Goal: Task Accomplishment & Management: Complete application form

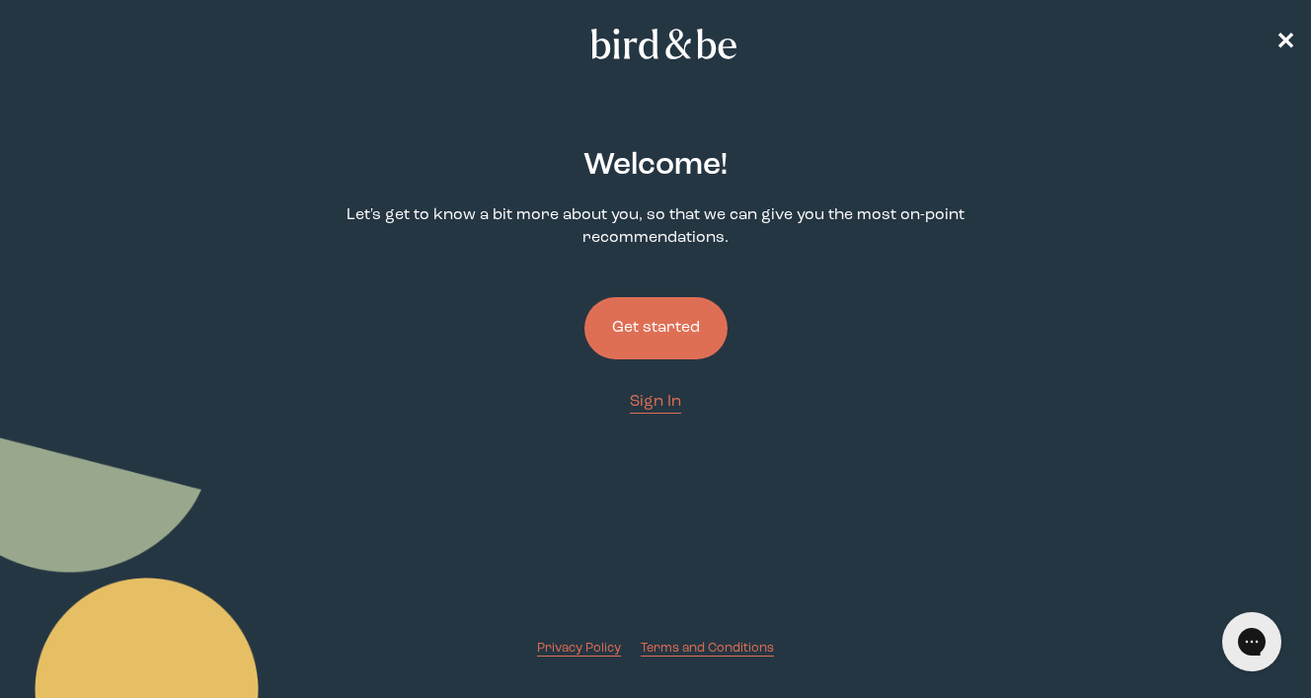
click at [660, 319] on button "Get started" at bounding box center [655, 328] width 143 height 62
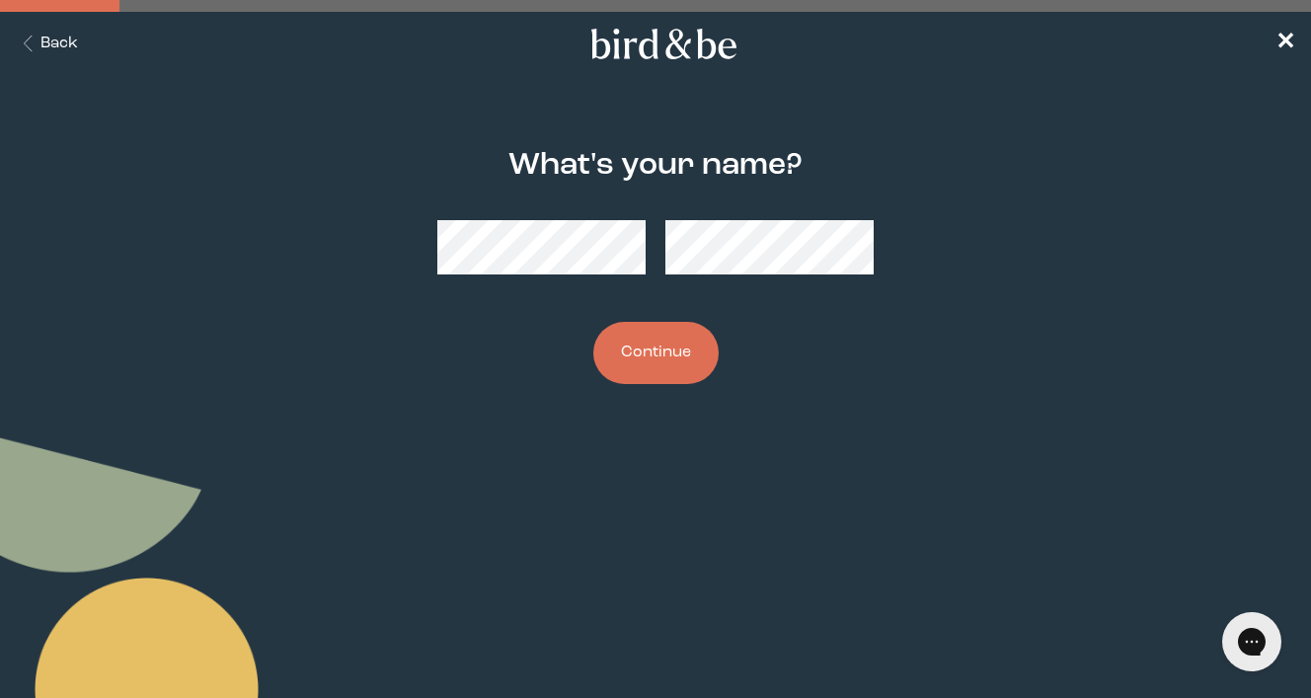
click at [661, 353] on button "Continue" at bounding box center [655, 353] width 125 height 62
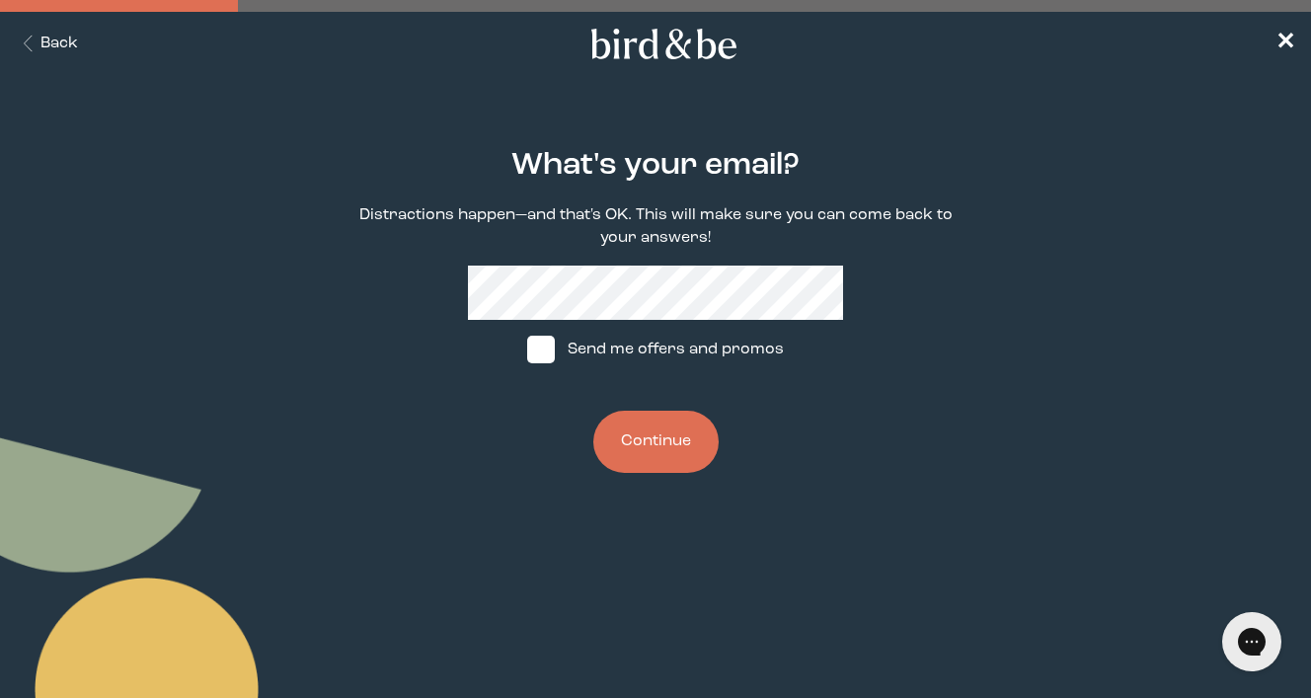
click at [54, 44] on button "Back" at bounding box center [47, 44] width 62 height 23
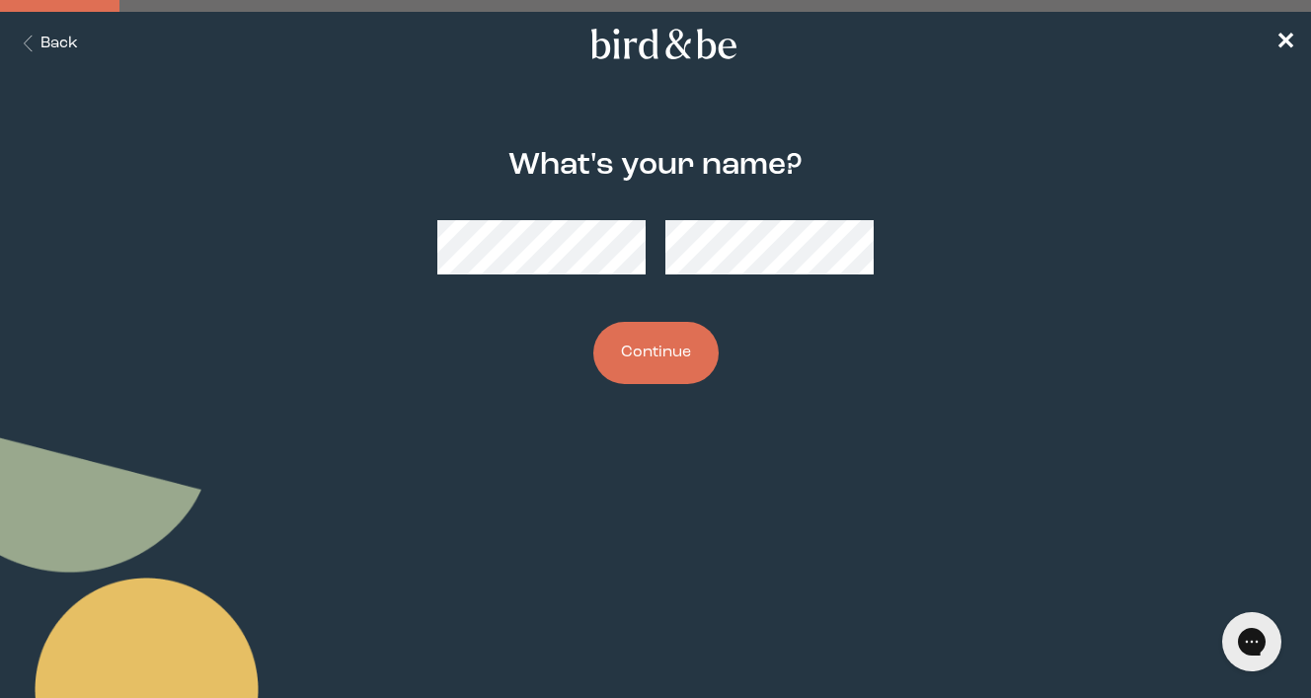
click at [935, 373] on div "What's your name? Continue" at bounding box center [656, 266] width 624 height 299
click at [650, 355] on button "Continue" at bounding box center [655, 353] width 125 height 62
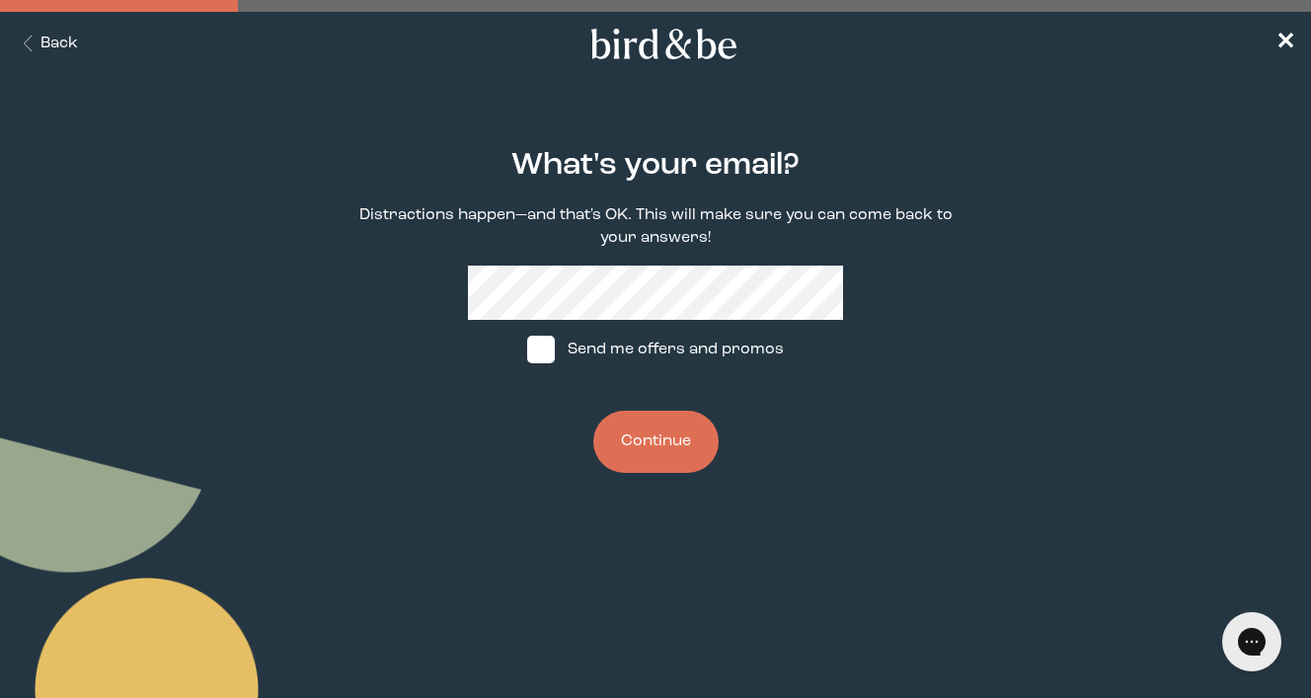
click at [686, 441] on button "Continue" at bounding box center [655, 442] width 125 height 62
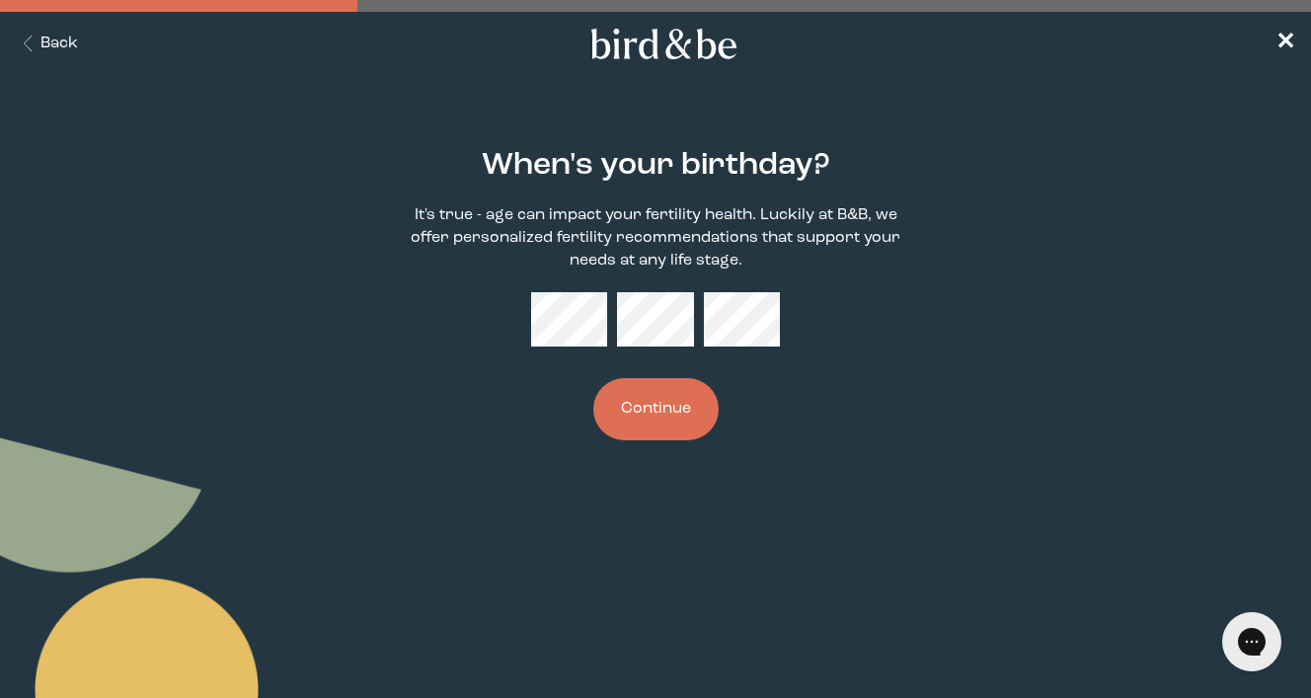
click at [656, 424] on button "Continue" at bounding box center [655, 409] width 125 height 62
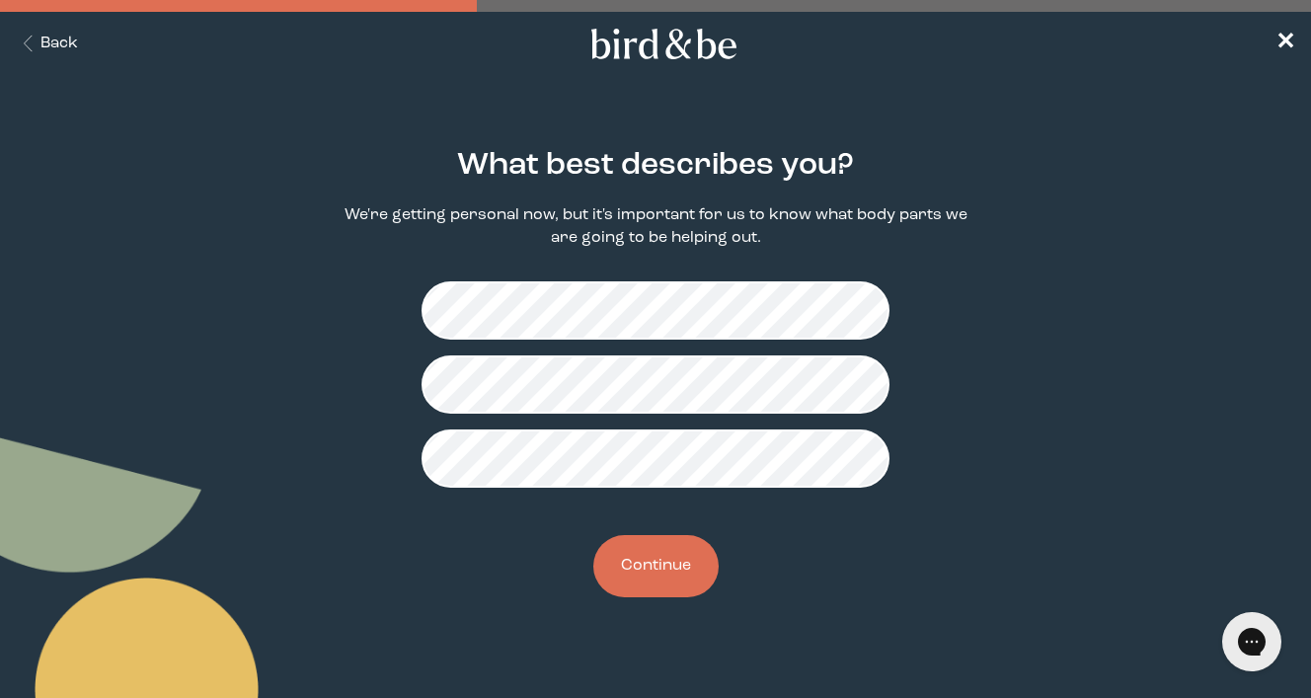
click at [685, 570] on button "Continue" at bounding box center [655, 566] width 125 height 62
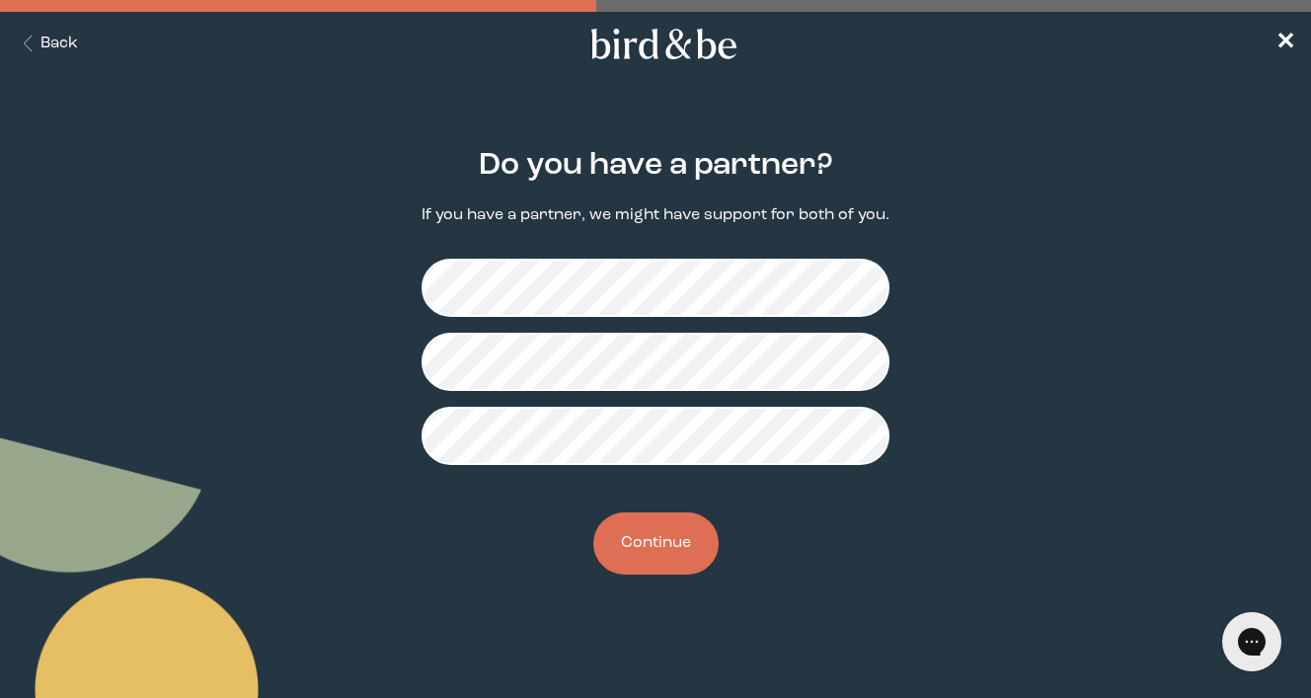
click at [652, 538] on button "Continue" at bounding box center [655, 543] width 125 height 62
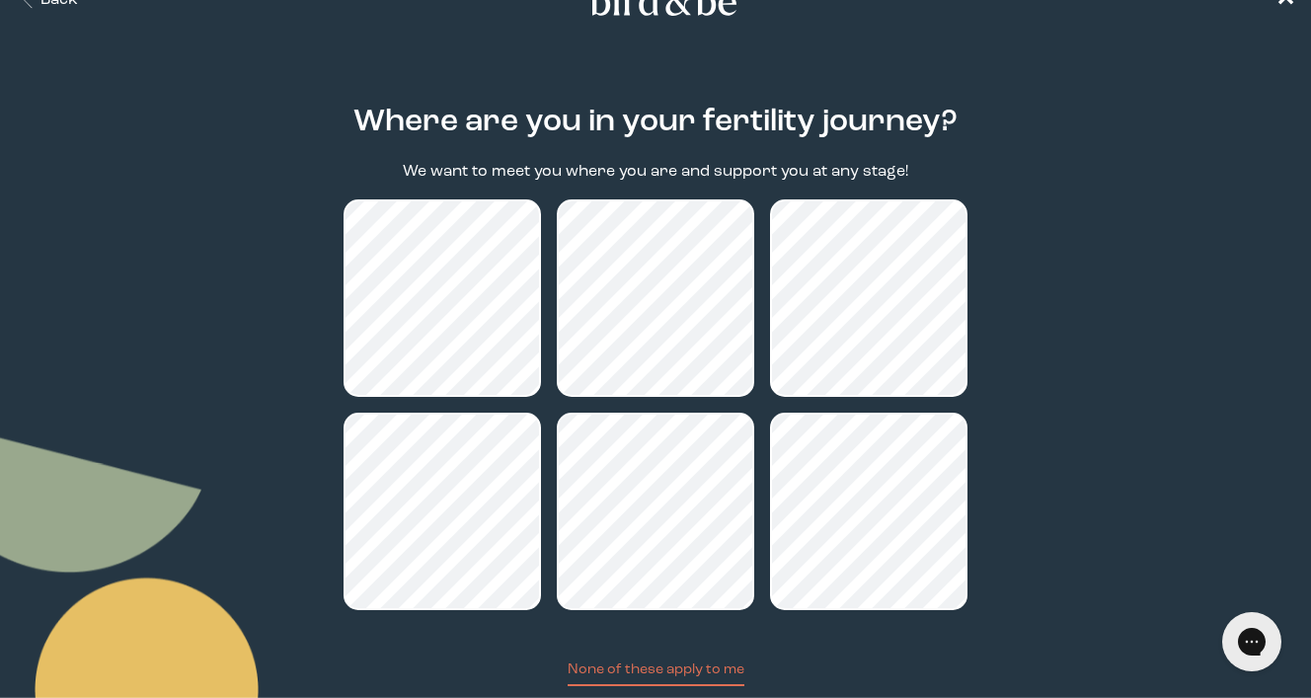
scroll to position [174, 0]
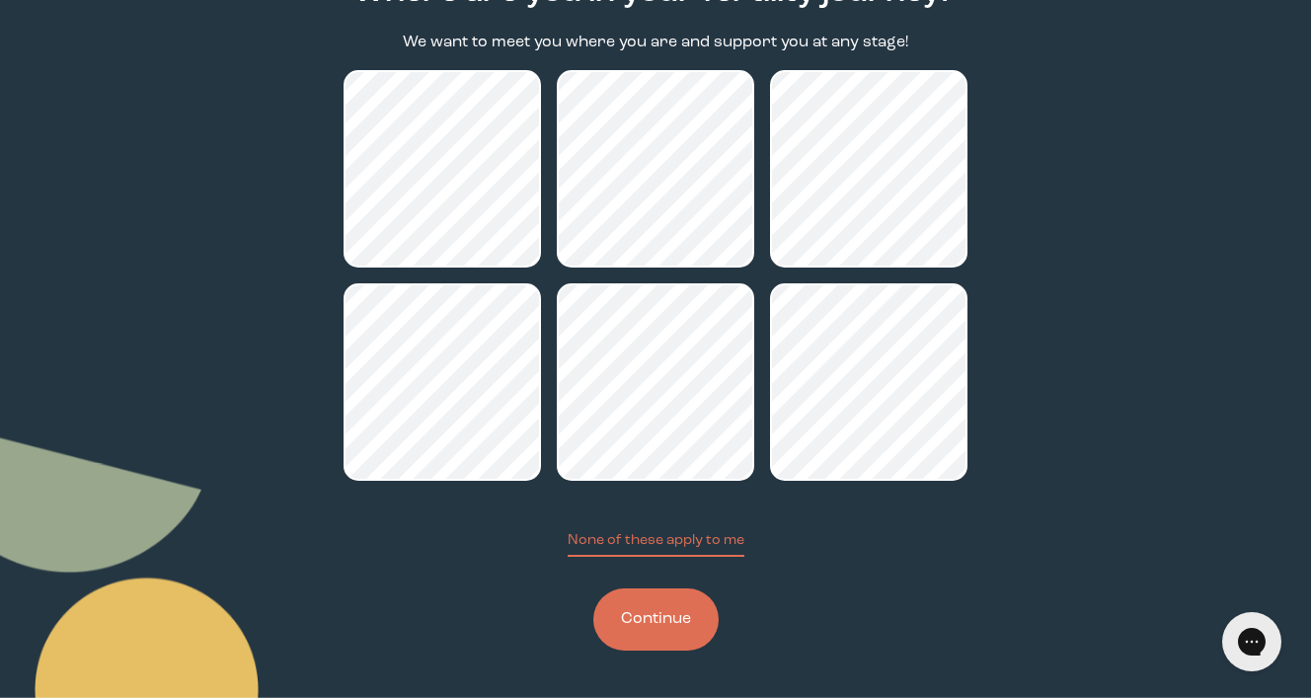
click at [675, 622] on button "Continue" at bounding box center [655, 619] width 125 height 62
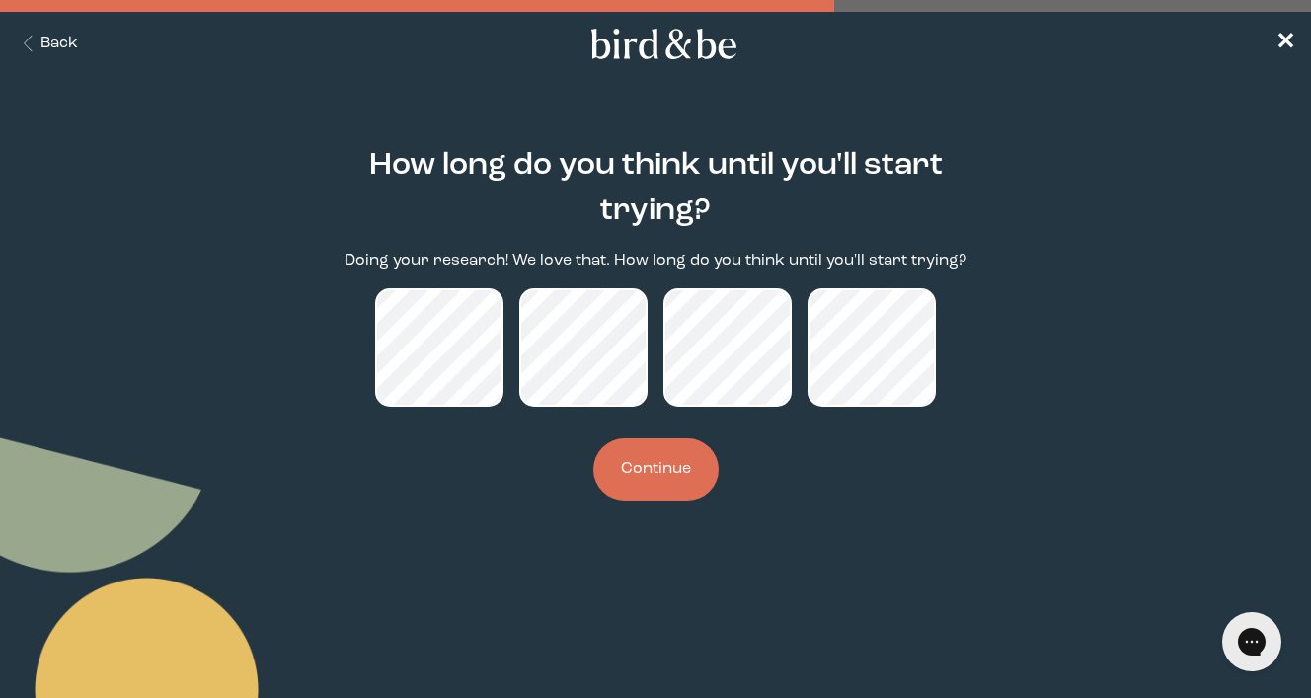
click at [645, 474] on button "Continue" at bounding box center [655, 469] width 125 height 62
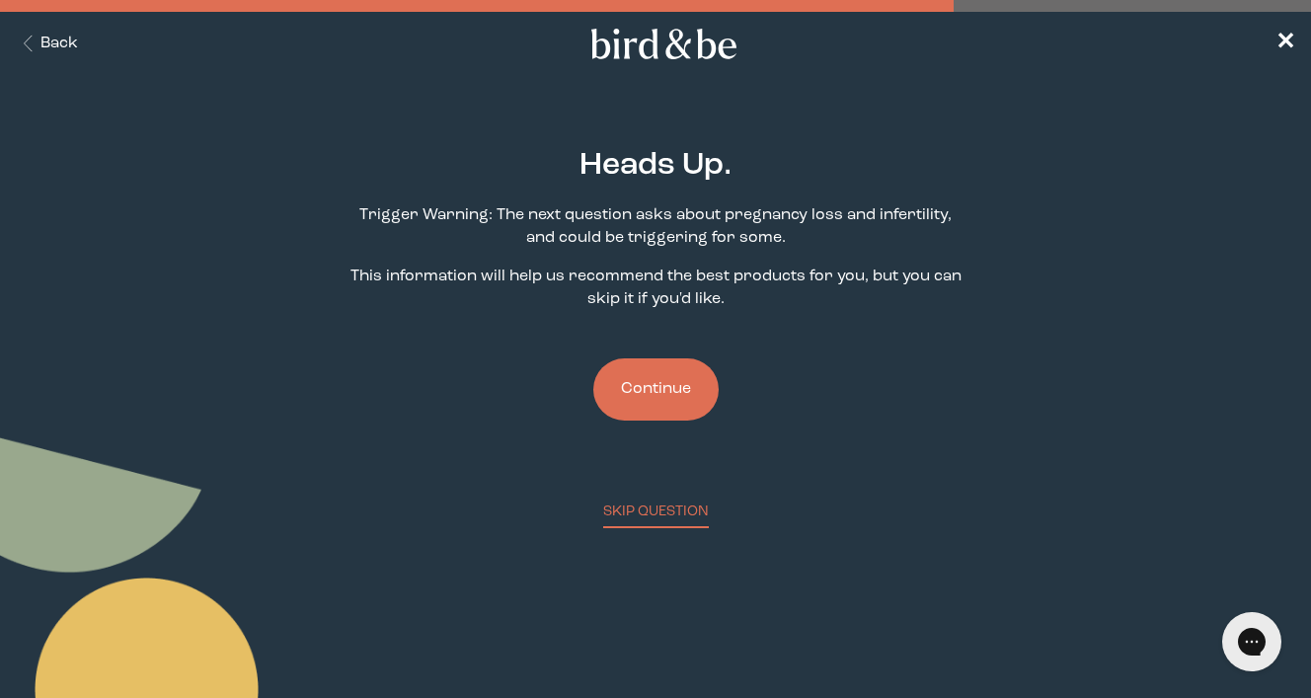
click at [662, 402] on button "Continue" at bounding box center [655, 389] width 125 height 62
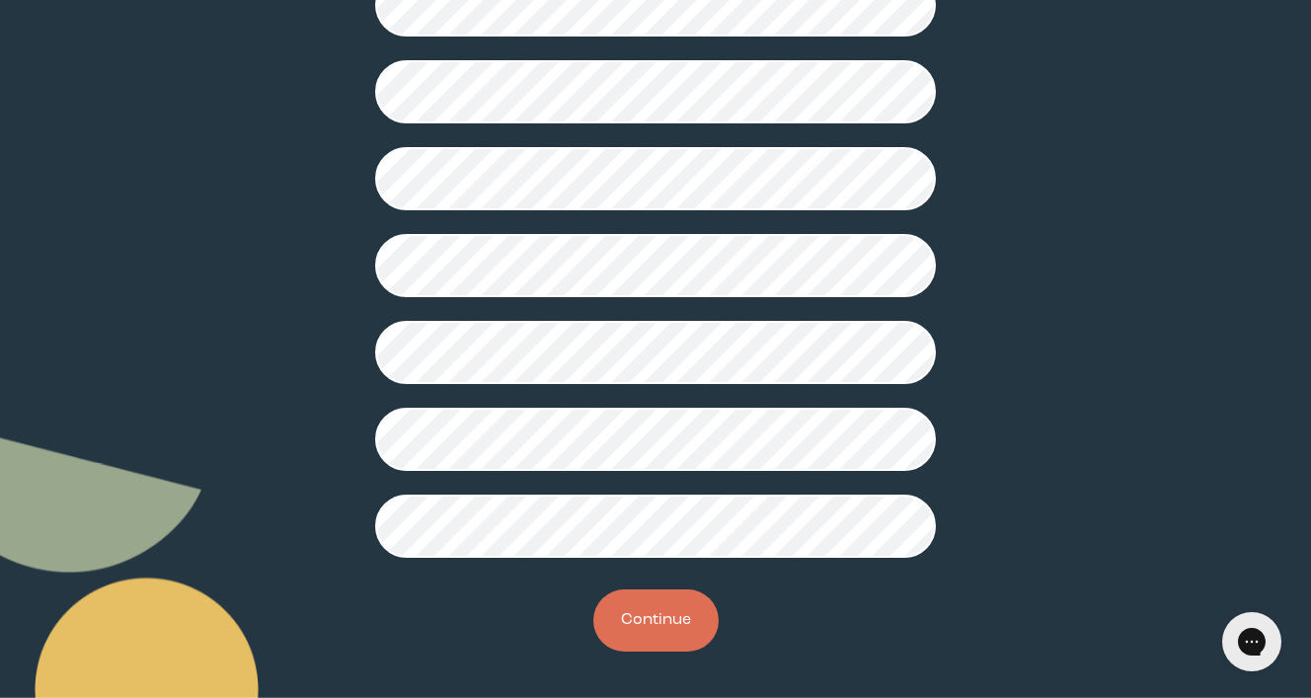
scroll to position [535, 0]
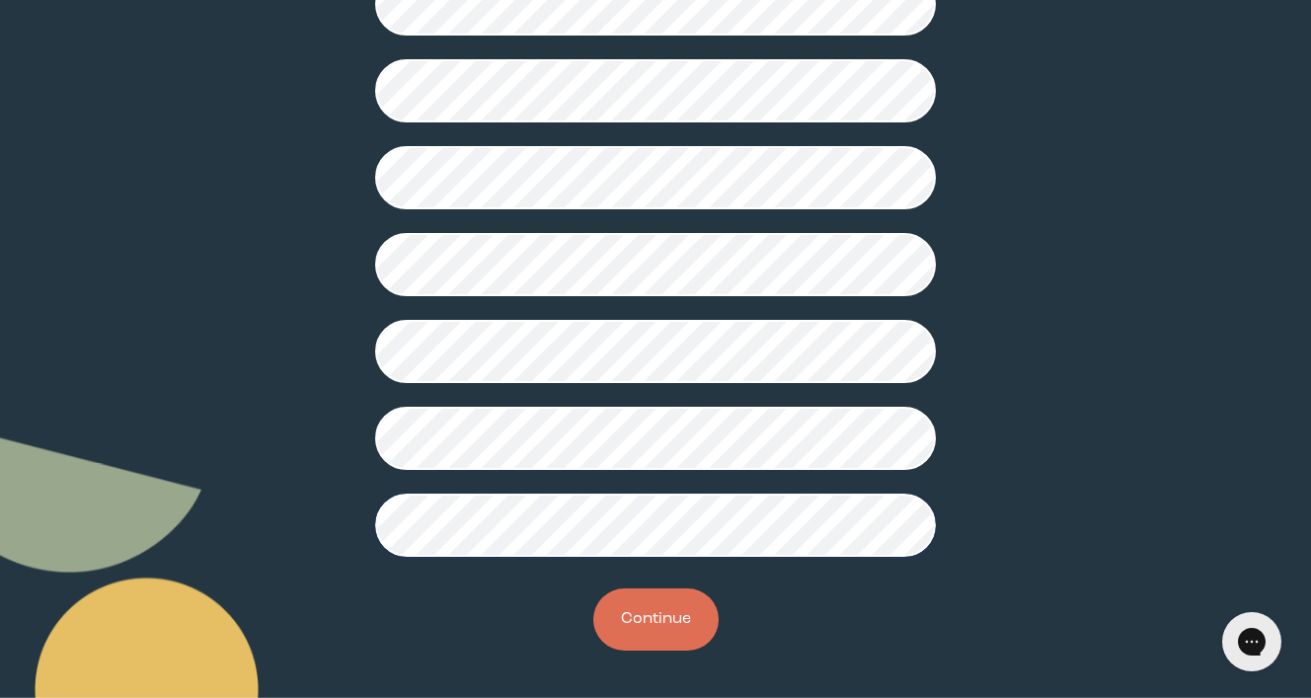
click at [687, 628] on button "Continue" at bounding box center [655, 619] width 125 height 62
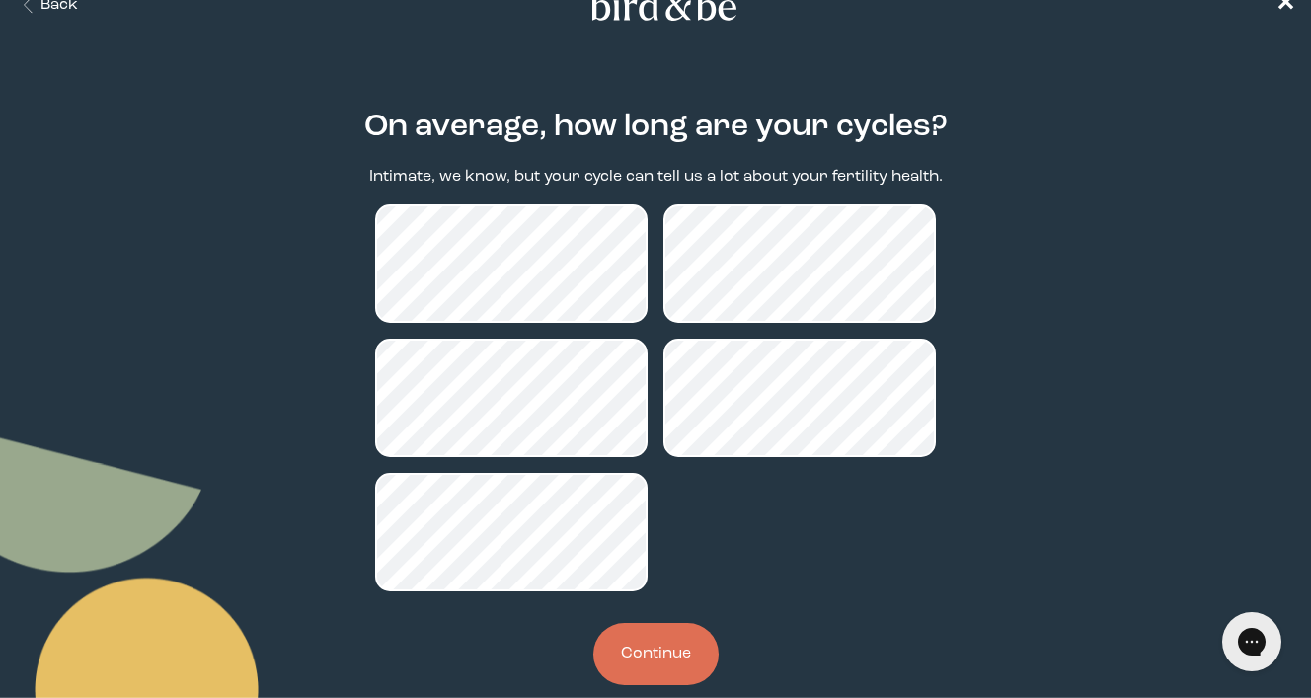
scroll to position [42, 0]
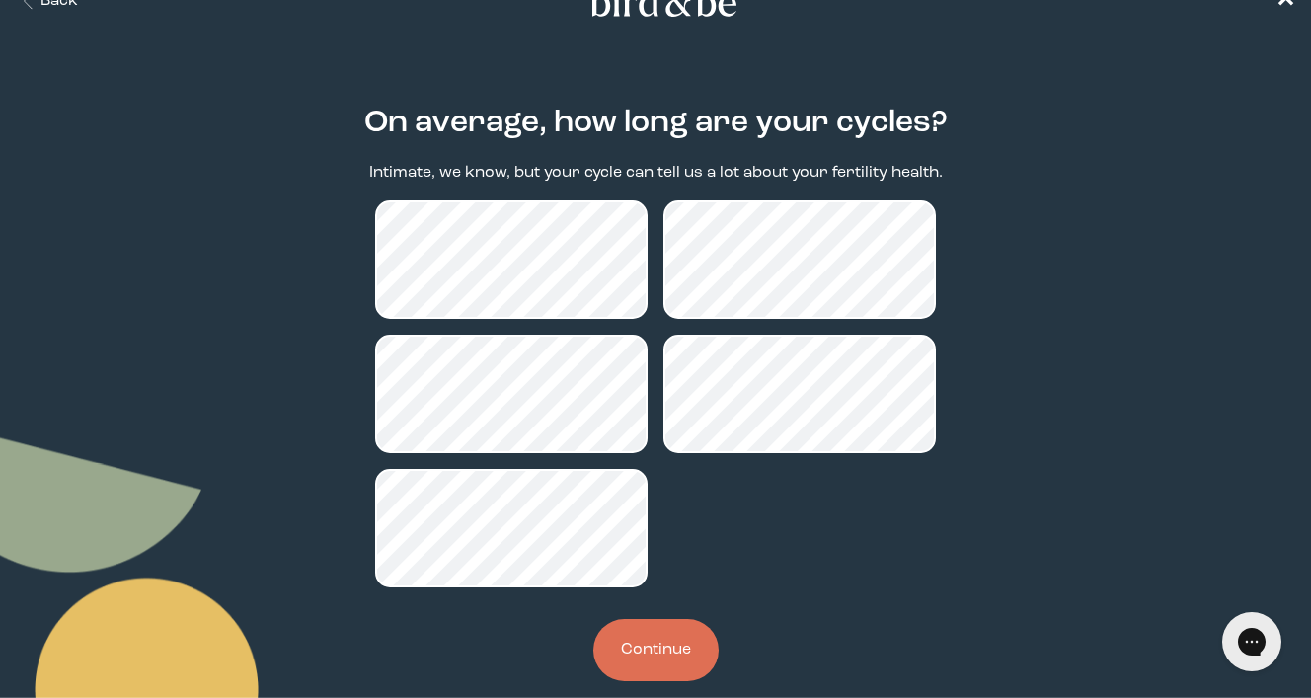
click at [684, 642] on button "Continue" at bounding box center [655, 650] width 125 height 62
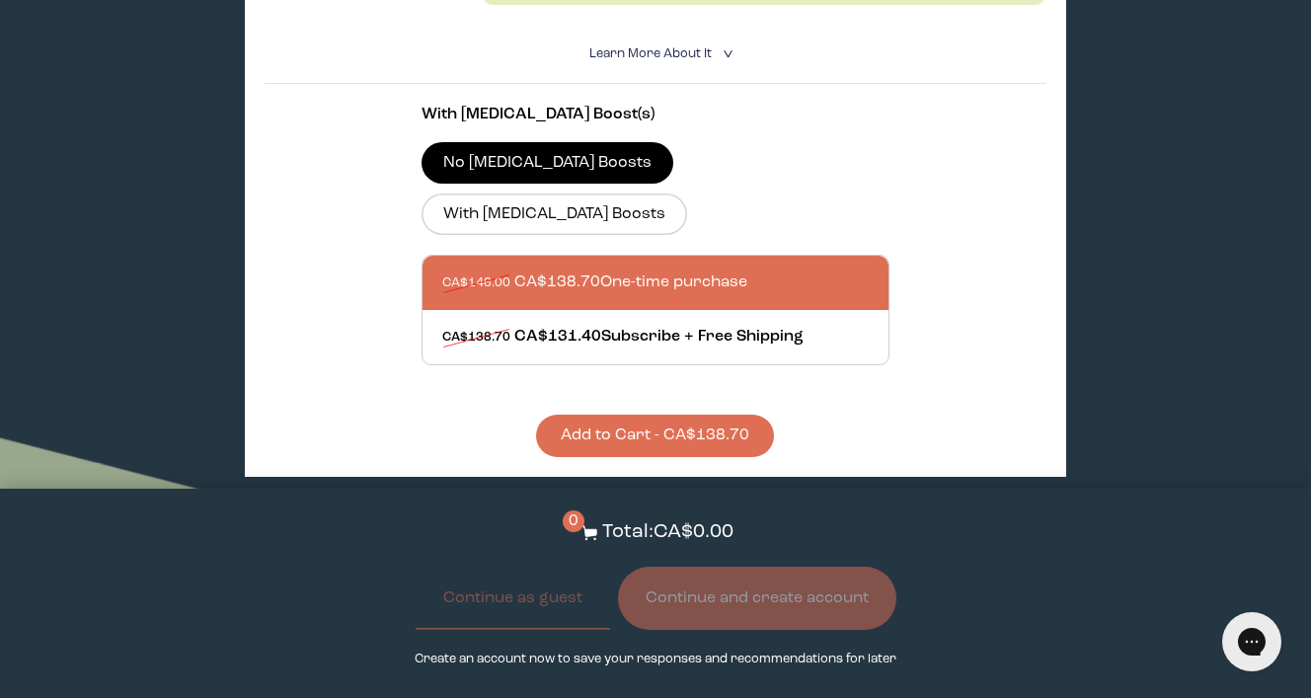
scroll to position [770, 0]
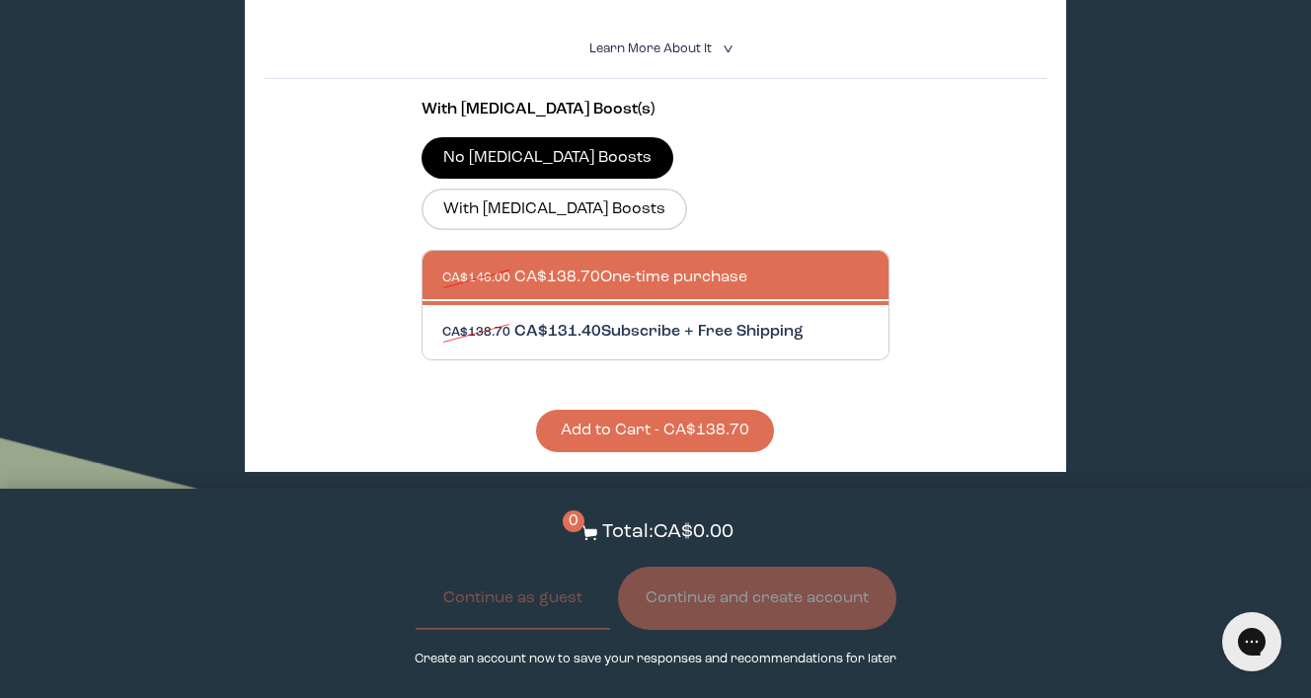
click at [604, 305] on div at bounding box center [675, 332] width 467 height 54
click at [442, 320] on input "CA$138.70 CA$131.40 Subscribe + Free Shipping" at bounding box center [441, 320] width 1 height 1
radio input "true"
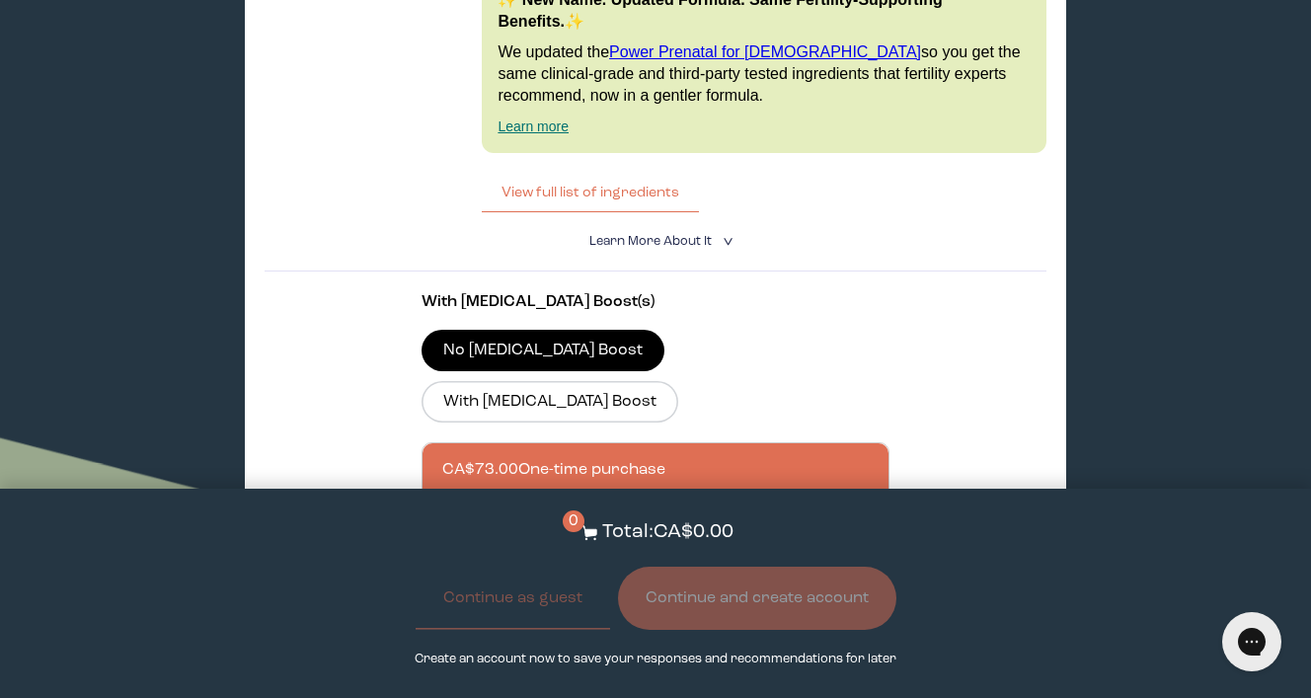
scroll to position [4766, 0]
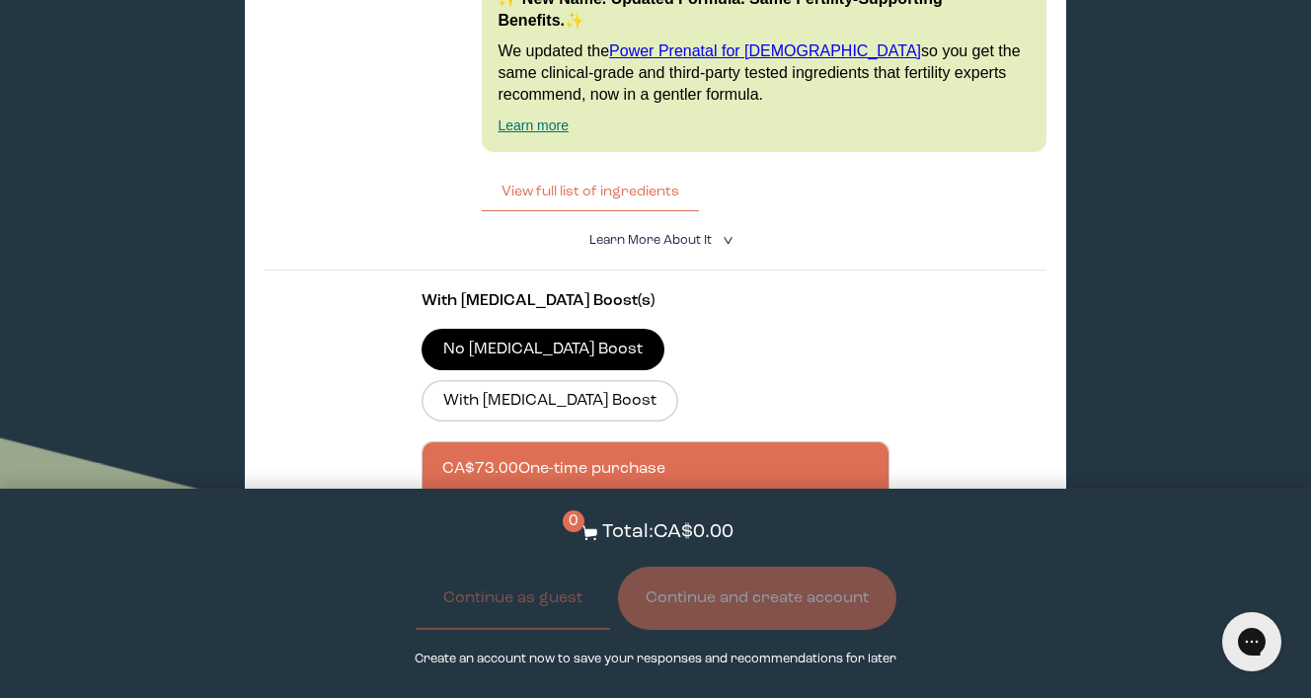
click at [643, 497] on div at bounding box center [675, 524] width 467 height 54
click at [442, 511] on input "CA$65.70 Subscribe + Free Shipping" at bounding box center [441, 511] width 1 height 1
radio input "true"
